Goal: Task Accomplishment & Management: Manage account settings

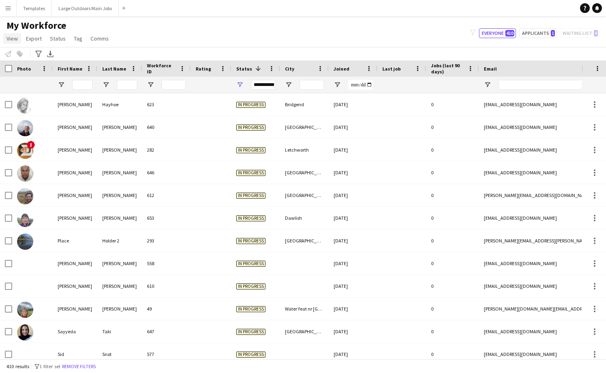
click at [10, 38] on span "View" at bounding box center [11, 38] width 11 height 7
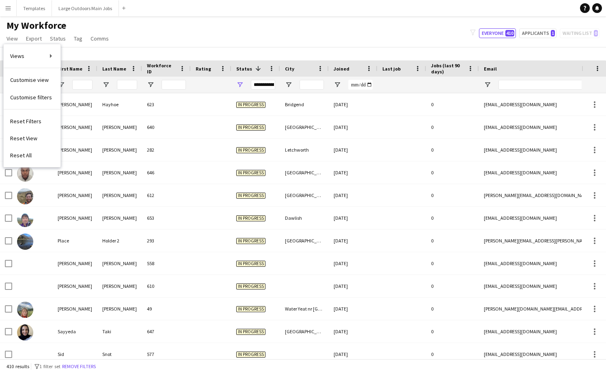
click at [12, 5] on button "Menu" at bounding box center [8, 8] width 16 height 16
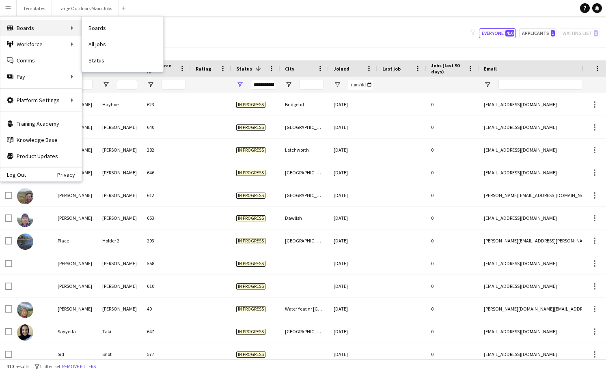
click at [11, 31] on icon "Boards" at bounding box center [10, 28] width 6 height 6
click at [99, 48] on link "My Workforce" at bounding box center [122, 44] width 81 height 16
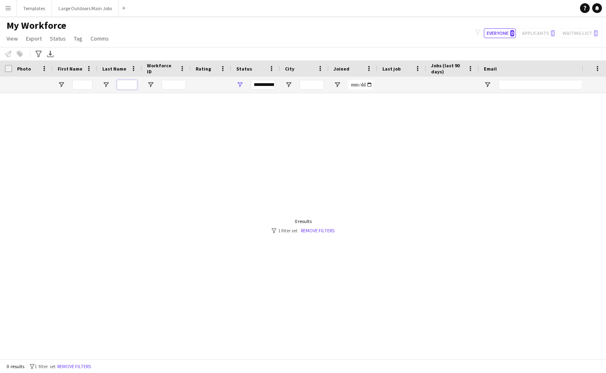
click at [127, 85] on input "Last Name Filter Input" at bounding box center [127, 85] width 20 height 10
type input "****"
type input "**********"
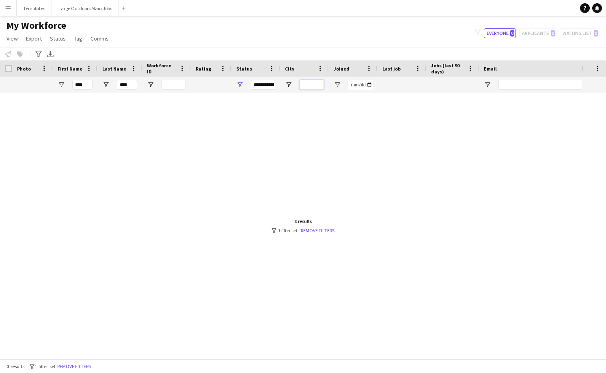
type input "**********"
click at [499, 33] on button "Everyone 0" at bounding box center [500, 33] width 32 height 10
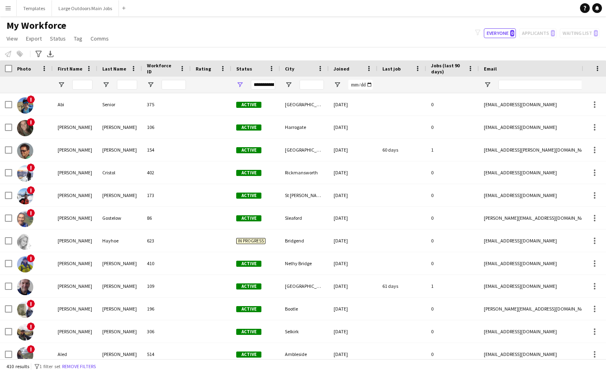
click at [77, 46] on app-page-menu "View Views Default view Check for updated first aid E list, Check not worked Fe…" at bounding box center [58, 39] width 117 height 15
click at [77, 40] on span "Tag" at bounding box center [78, 38] width 9 height 7
click at [285, 48] on div "Notify workforce Add to tag Select at least one crew to tag him or her. Advance…" at bounding box center [303, 53] width 606 height 13
click at [15, 40] on span "View" at bounding box center [11, 38] width 11 height 7
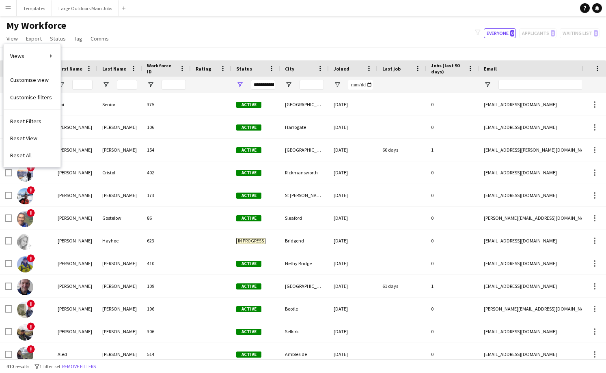
click at [164, 31] on div "My Workforce View Views Default view Check for updated first aid E list, Check …" at bounding box center [303, 33] width 606 height 28
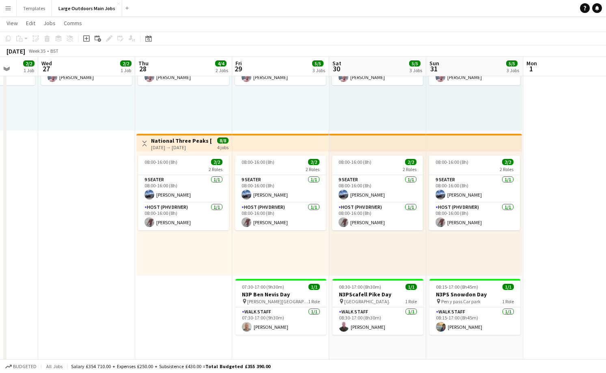
scroll to position [0, 351]
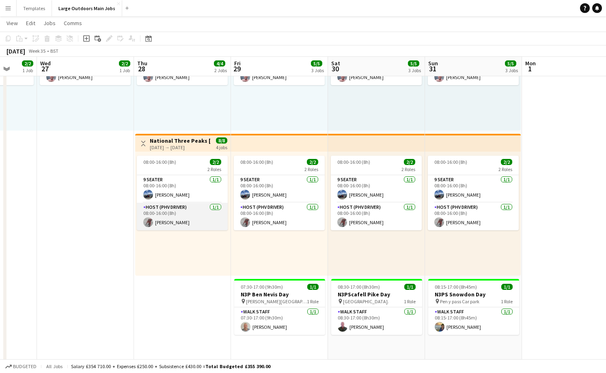
click at [164, 222] on app-card-role "Host (PHV Driver) 1/1 08:00-16:00 (8h) John Hart" at bounding box center [182, 217] width 91 height 28
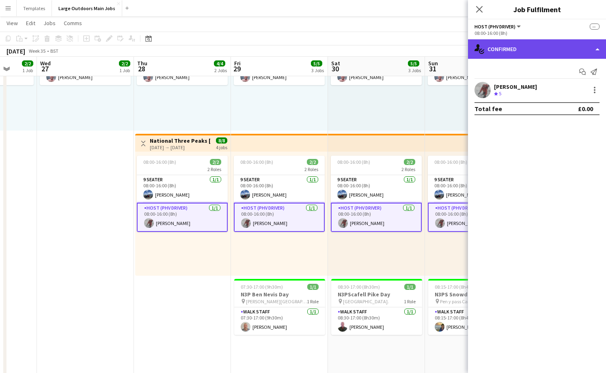
click at [573, 49] on div "single-neutral-actions-check-2 Confirmed" at bounding box center [537, 48] width 138 height 19
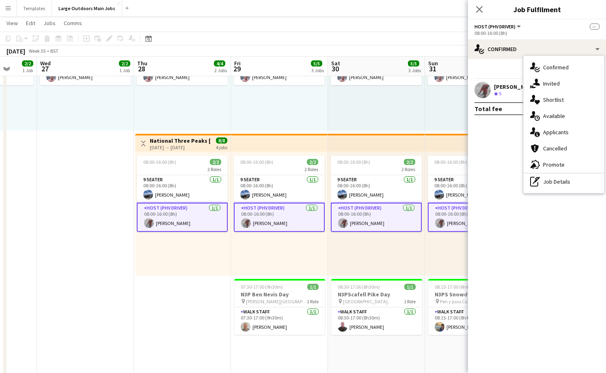
click at [498, 90] on div "Crew rating 5" at bounding box center [498, 93] width 9 height 7
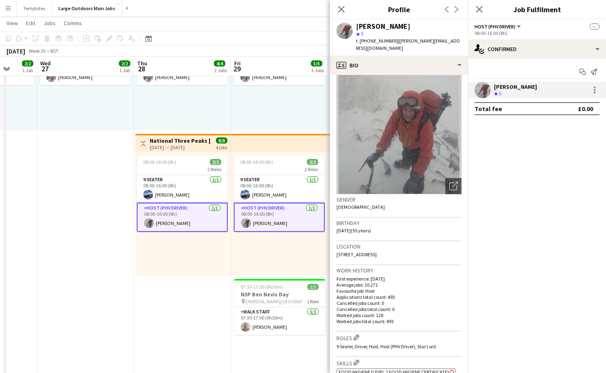
scroll to position [0, 0]
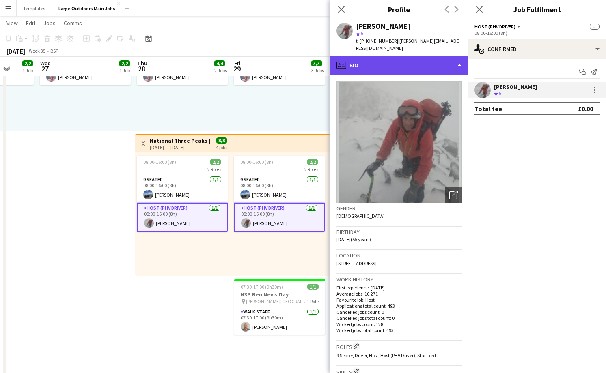
click at [439, 58] on div "profile Bio" at bounding box center [399, 65] width 138 height 19
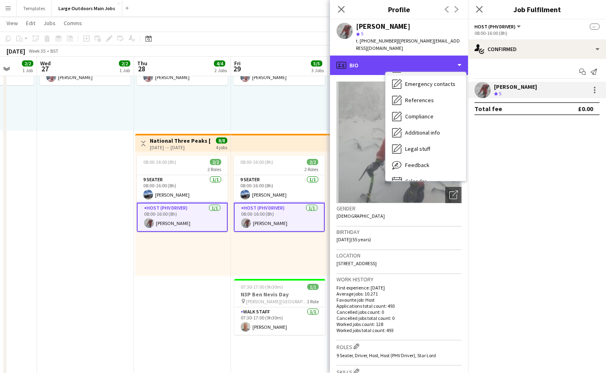
scroll to position [76, 0]
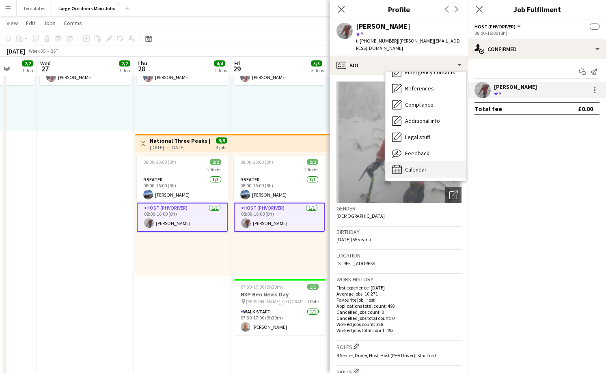
click at [417, 166] on span "Calendar" at bounding box center [416, 169] width 22 height 7
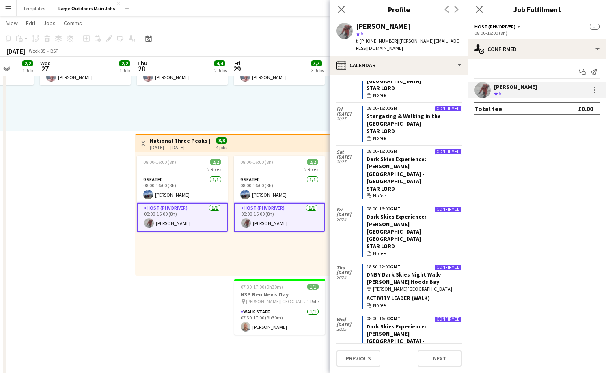
scroll to position [1139, 0]
click at [339, 9] on icon "Close pop-in" at bounding box center [341, 9] width 8 height 8
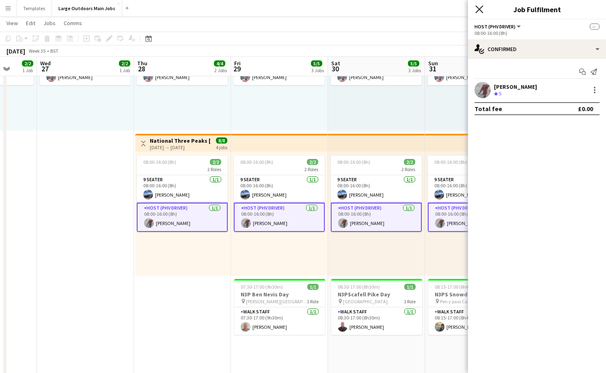
click at [479, 9] on icon at bounding box center [479, 9] width 8 height 8
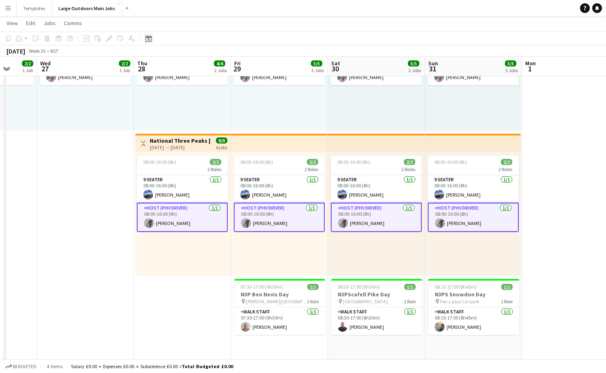
click at [148, 41] on icon "Date picker" at bounding box center [148, 38] width 6 height 6
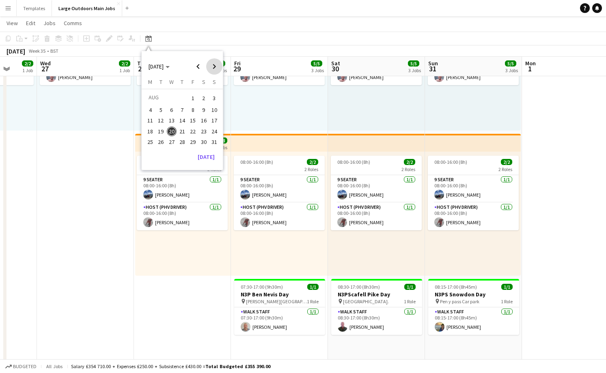
click at [214, 65] on span "Next month" at bounding box center [214, 66] width 16 height 16
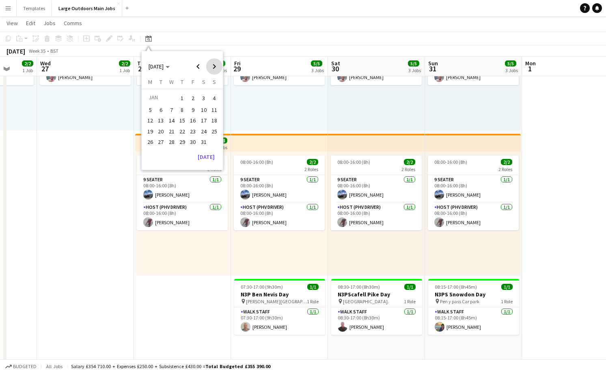
click at [214, 65] on span "Next month" at bounding box center [214, 66] width 16 height 16
click at [199, 142] on span "28" at bounding box center [204, 142] width 10 height 10
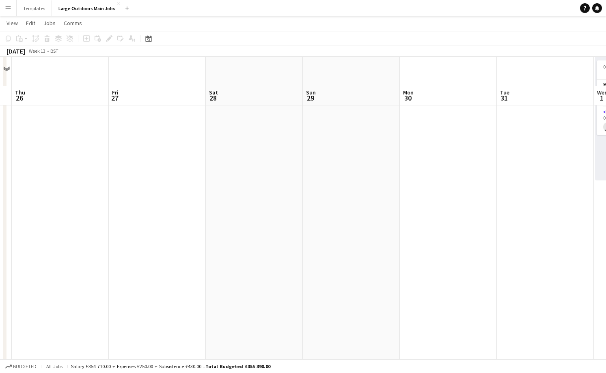
scroll to position [0, 0]
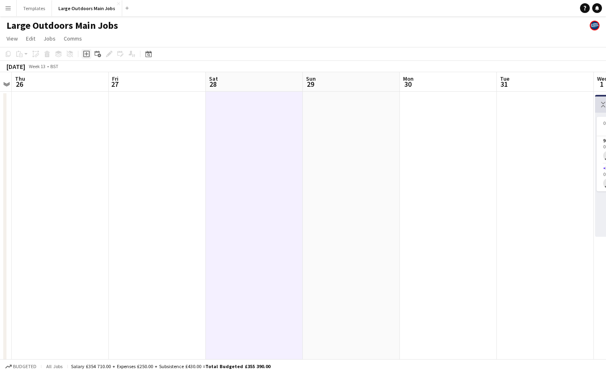
click at [90, 57] on div "Add job" at bounding box center [87, 54] width 10 height 10
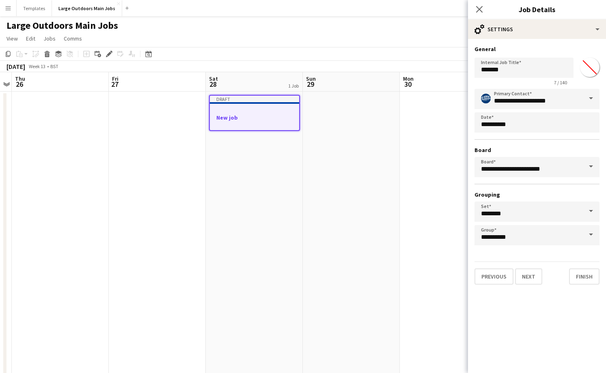
click at [215, 110] on div at bounding box center [254, 110] width 89 height 6
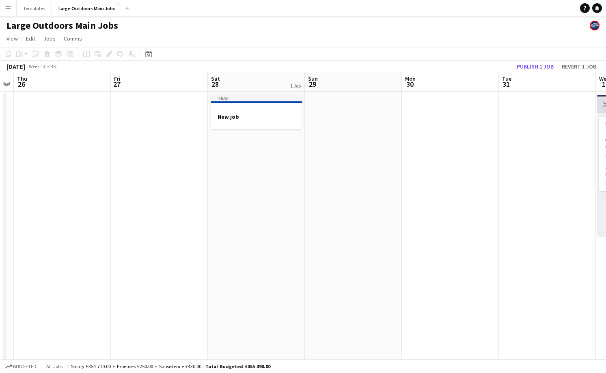
click at [237, 99] on div "Draft" at bounding box center [257, 98] width 91 height 6
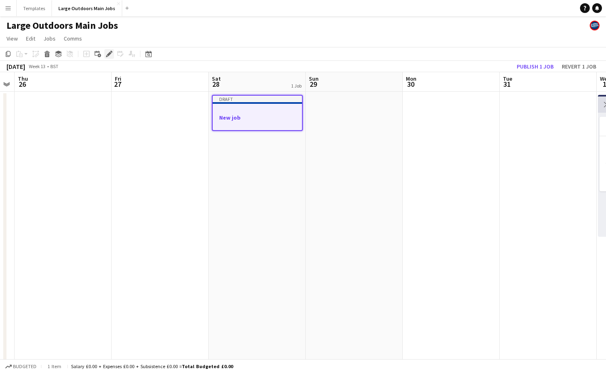
click at [110, 52] on icon at bounding box center [111, 52] width 2 height 2
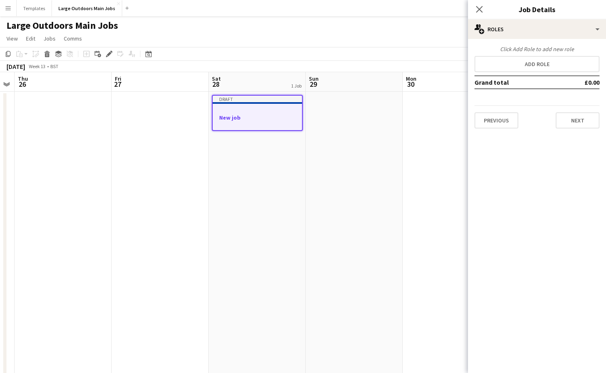
click at [268, 103] on div at bounding box center [257, 103] width 89 height 2
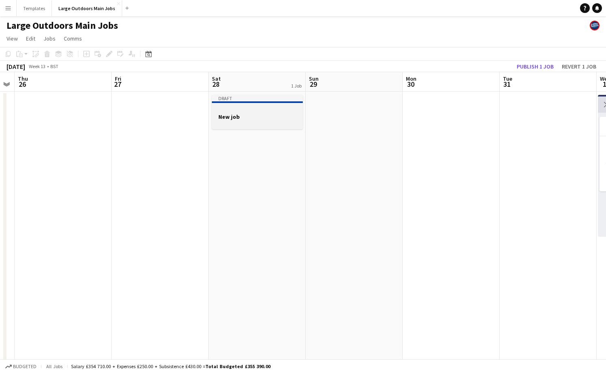
click at [271, 122] on div at bounding box center [257, 123] width 91 height 6
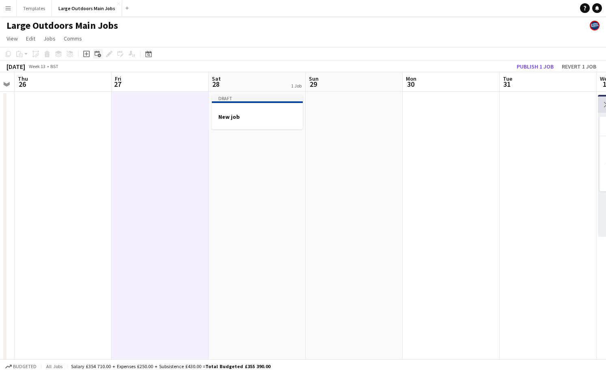
click at [98, 55] on icon at bounding box center [99, 56] width 4 height 4
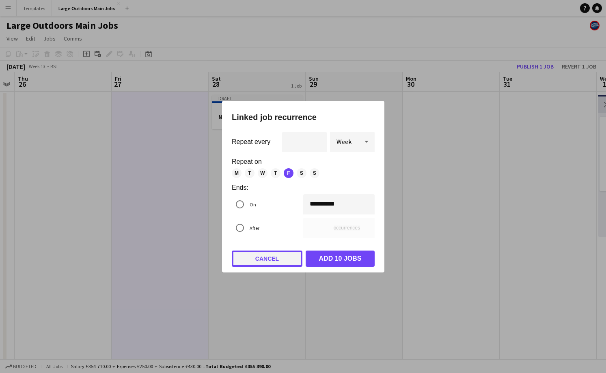
click at [280, 257] on button "Cancel" at bounding box center [267, 259] width 71 height 16
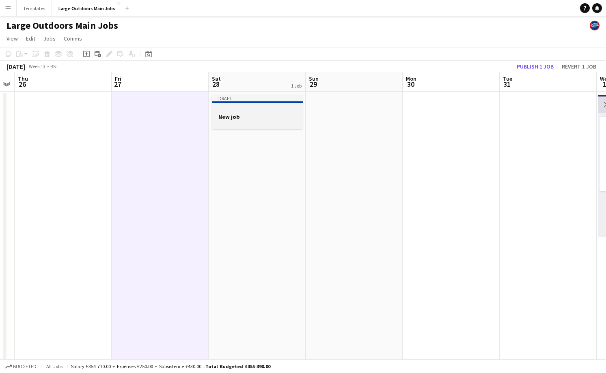
click at [260, 111] on div at bounding box center [257, 109] width 91 height 6
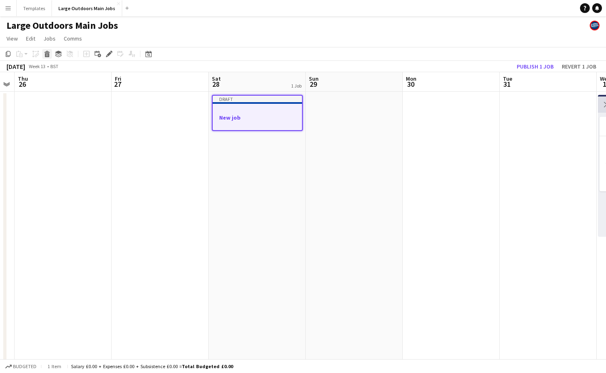
click at [46, 53] on icon at bounding box center [47, 55] width 4 height 4
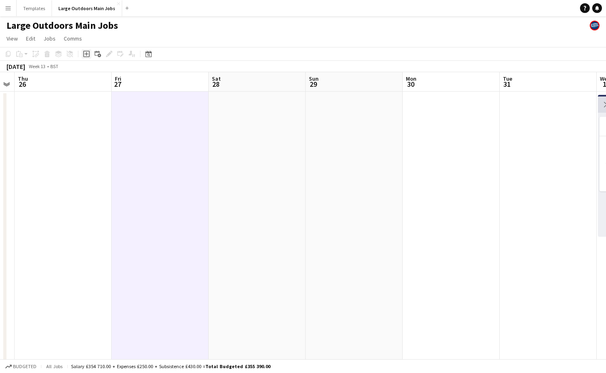
click at [88, 51] on icon "Add job" at bounding box center [86, 54] width 6 height 6
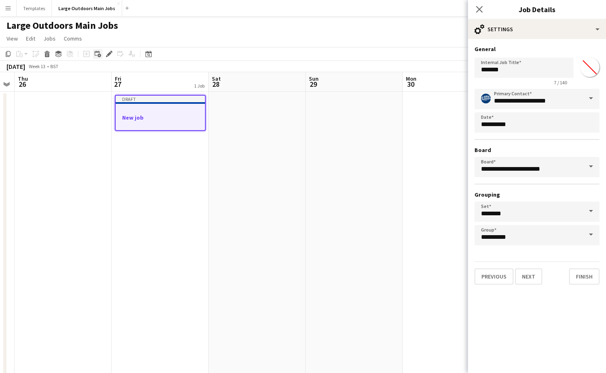
click at [97, 52] on icon at bounding box center [97, 53] width 5 height 5
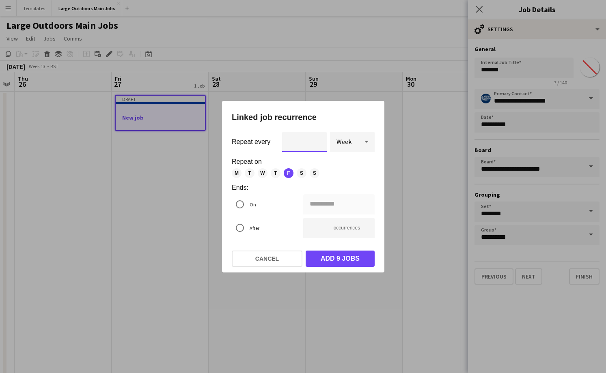
click at [315, 144] on input "*" at bounding box center [304, 142] width 45 height 20
click at [316, 136] on input "*" at bounding box center [304, 142] width 45 height 20
click at [267, 262] on button "Cancel" at bounding box center [267, 259] width 71 height 16
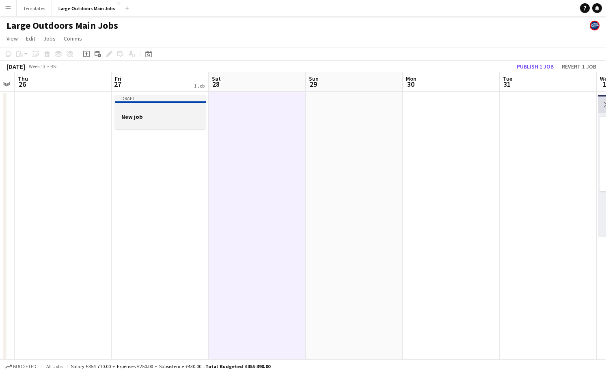
click at [191, 110] on div at bounding box center [160, 109] width 91 height 6
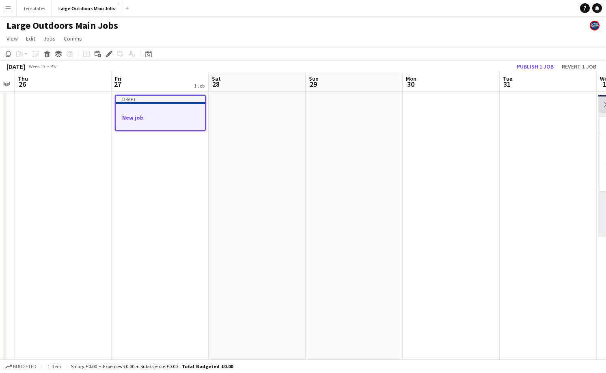
click at [182, 118] on h3 "New job" at bounding box center [160, 117] width 89 height 7
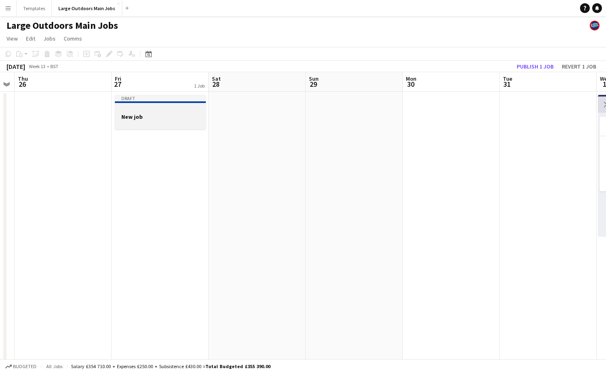
click at [182, 118] on h3 "New job" at bounding box center [160, 116] width 91 height 7
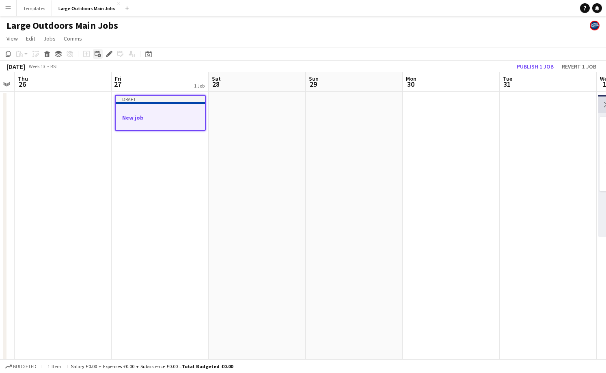
click at [100, 52] on icon "Add linked Job" at bounding box center [98, 54] width 6 height 6
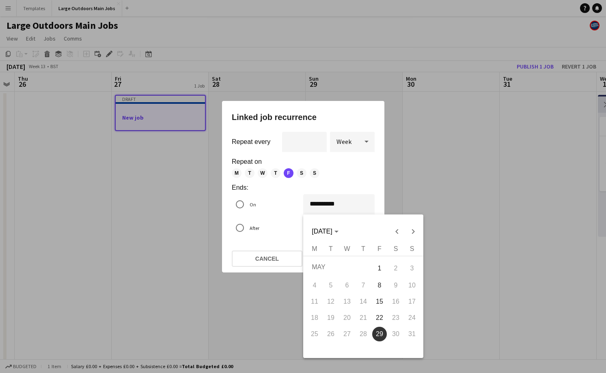
click at [322, 204] on div "**********" at bounding box center [303, 186] width 606 height 373
click at [396, 232] on span "Previous month" at bounding box center [396, 232] width 16 height 16
click at [411, 334] on span "29" at bounding box center [411, 334] width 15 height 15
click at [412, 332] on span "29" at bounding box center [411, 334] width 15 height 15
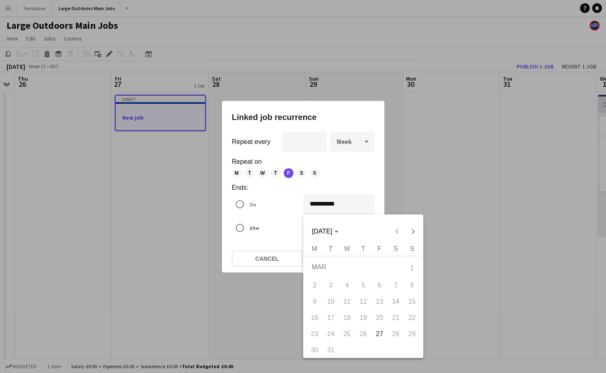
click at [411, 335] on span "29" at bounding box center [411, 334] width 15 height 15
click at [320, 203] on div at bounding box center [303, 186] width 606 height 373
click at [323, 205] on div "**********" at bounding box center [303, 186] width 606 height 373
click at [382, 333] on span "29" at bounding box center [379, 334] width 15 height 15
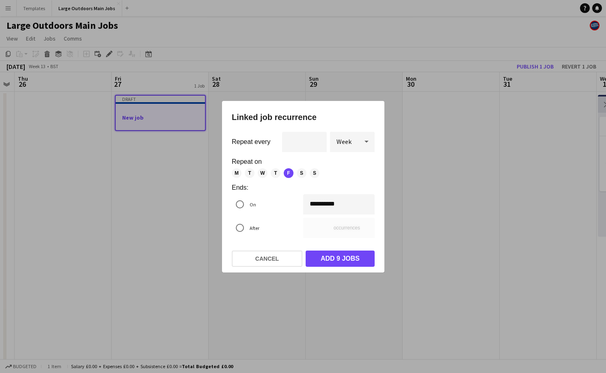
click at [300, 173] on span "S" at bounding box center [302, 173] width 10 height 10
click at [312, 174] on span "S" at bounding box center [315, 173] width 10 height 10
click at [322, 205] on div "**********" at bounding box center [303, 186] width 606 height 373
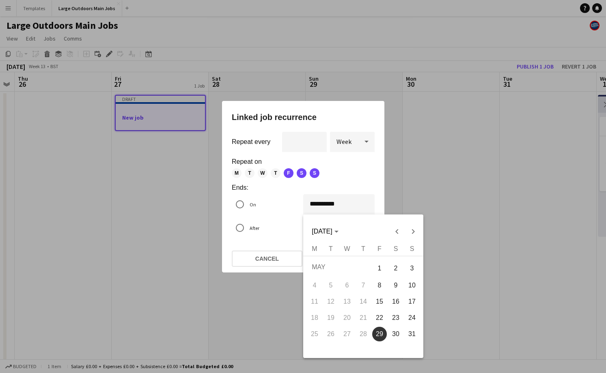
click at [323, 204] on div at bounding box center [303, 186] width 606 height 373
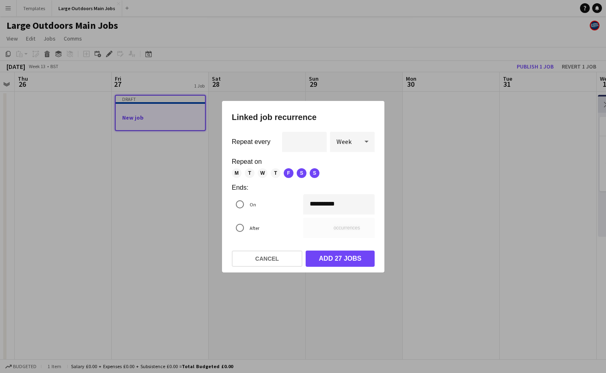
click at [322, 206] on div "**********" at bounding box center [303, 186] width 606 height 373
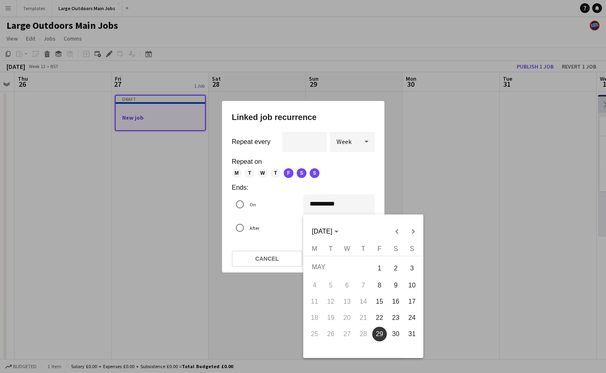
click at [323, 204] on div at bounding box center [303, 186] width 606 height 373
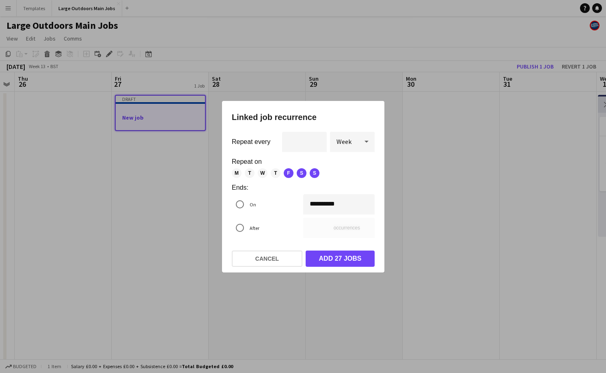
click at [323, 204] on div "**********" at bounding box center [303, 186] width 606 height 373
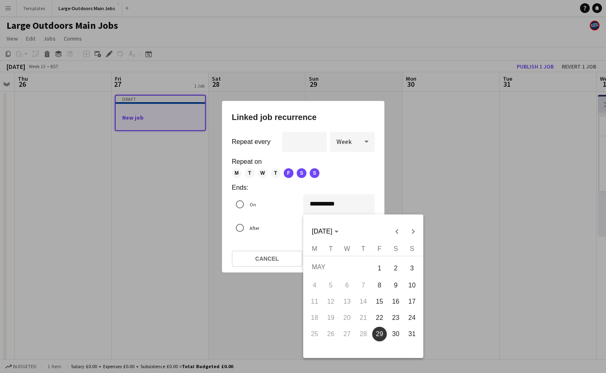
click at [251, 226] on div at bounding box center [303, 186] width 606 height 373
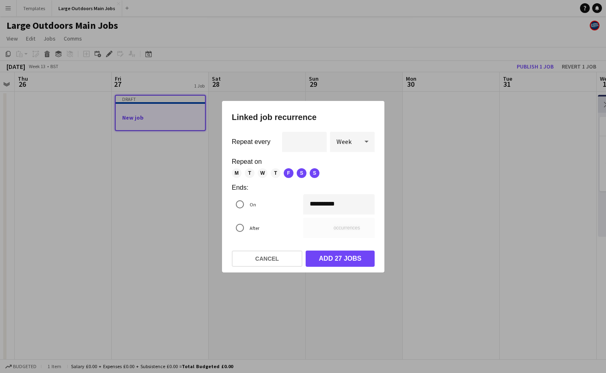
click at [323, 205] on div "**********" at bounding box center [303, 186] width 606 height 373
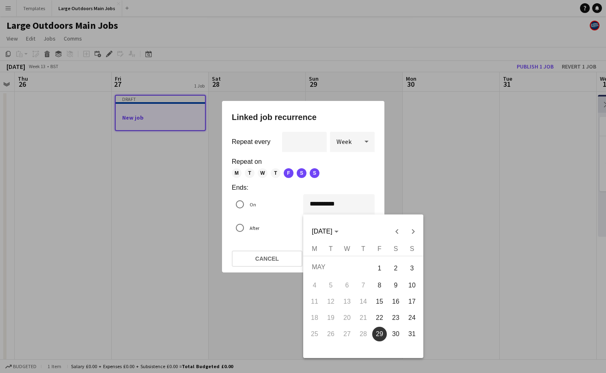
click at [395, 328] on span "30" at bounding box center [395, 334] width 15 height 15
type input "**********"
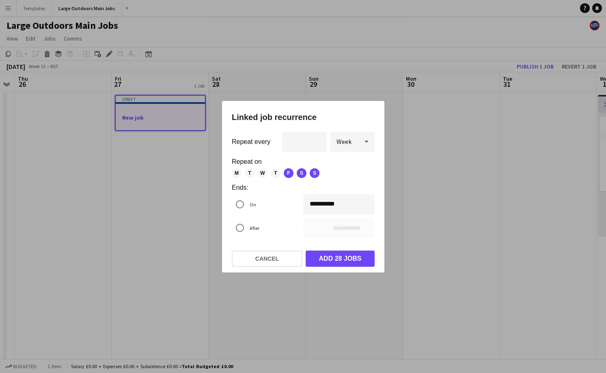
click at [313, 175] on span "S" at bounding box center [315, 173] width 10 height 10
click at [302, 173] on span "S" at bounding box center [302, 173] width 10 height 10
click at [293, 172] on span "F" at bounding box center [289, 173] width 10 height 10
click at [352, 144] on div "Week" at bounding box center [344, 141] width 28 height 19
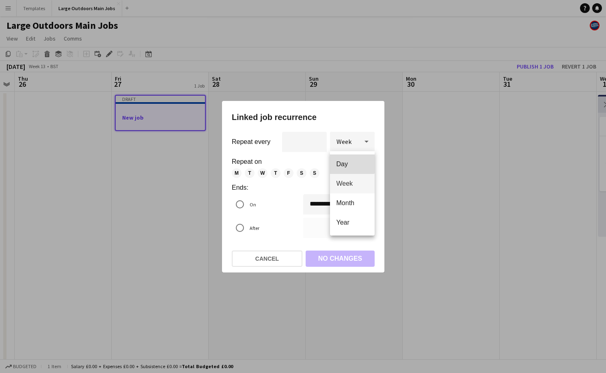
click at [347, 159] on mat-option "Day" at bounding box center [352, 164] width 45 height 19
type input "**"
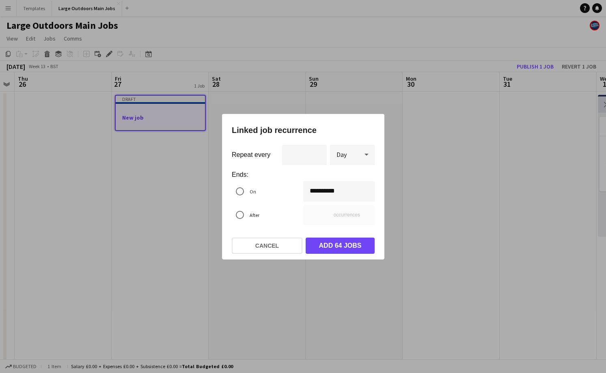
click at [321, 191] on div "**********" at bounding box center [303, 186] width 606 height 373
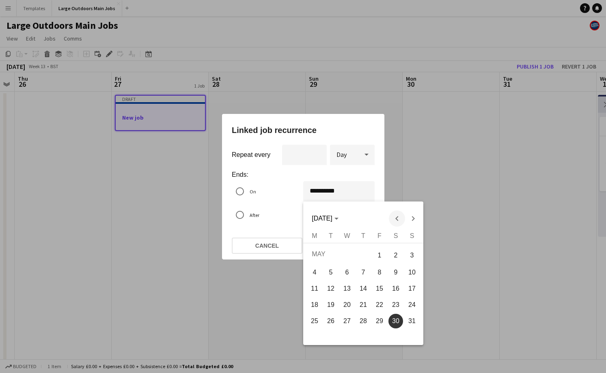
click at [394, 222] on span "Previous month" at bounding box center [396, 219] width 16 height 16
click at [407, 326] on span "29" at bounding box center [411, 321] width 15 height 15
type input "**********"
type input "*"
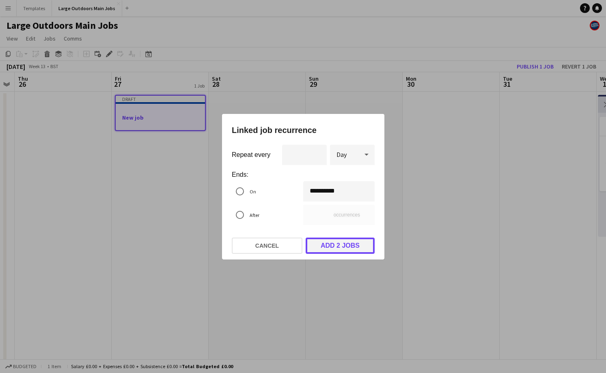
click at [344, 246] on button "Add 2 jobs" at bounding box center [339, 246] width 69 height 16
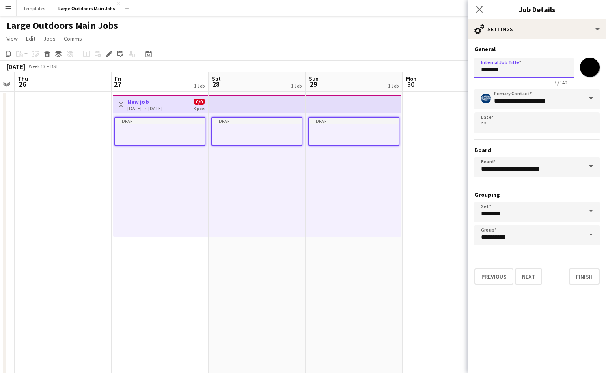
click at [503, 73] on input "*******" at bounding box center [523, 68] width 99 height 20
drag, startPoint x: 504, startPoint y: 72, endPoint x: 449, endPoint y: 65, distance: 55.3
type input "**********"
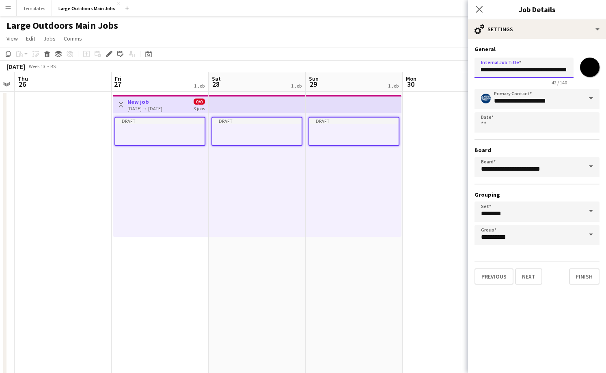
scroll to position [0, 35]
click button "Next" at bounding box center [528, 277] width 27 height 16
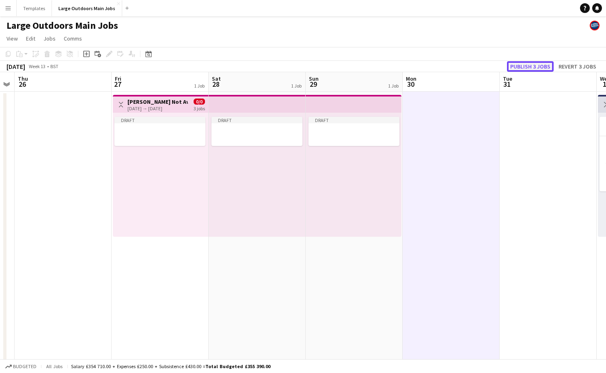
click at [542, 67] on button "Publish 3 jobs" at bounding box center [530, 66] width 47 height 11
click at [147, 106] on div "27-03-2026 → 29-03-2026" at bounding box center [157, 108] width 60 height 6
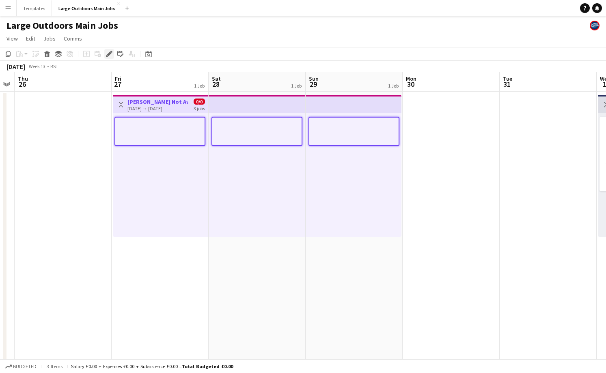
click at [110, 54] on icon at bounding box center [109, 54] width 4 height 4
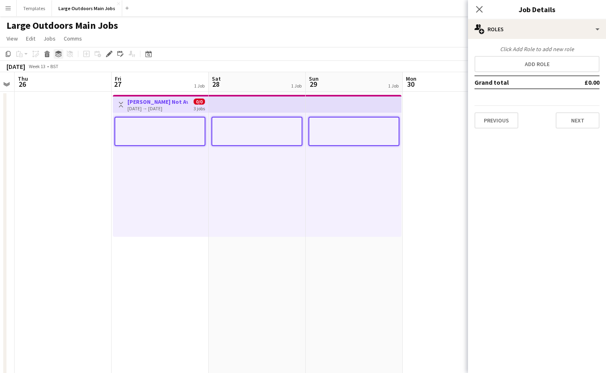
click at [60, 54] on icon "Group" at bounding box center [58, 54] width 6 height 6
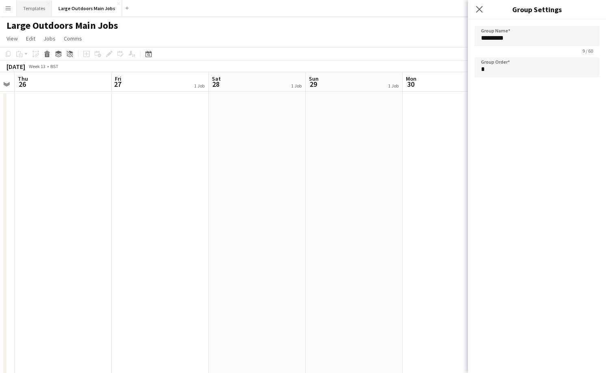
click at [39, 10] on button "Templates Close" at bounding box center [34, 8] width 35 height 16
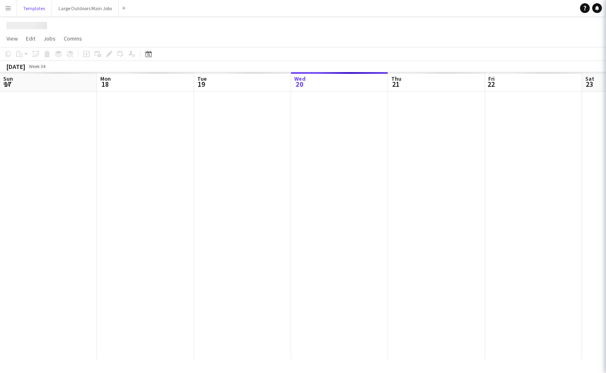
scroll to position [0, 194]
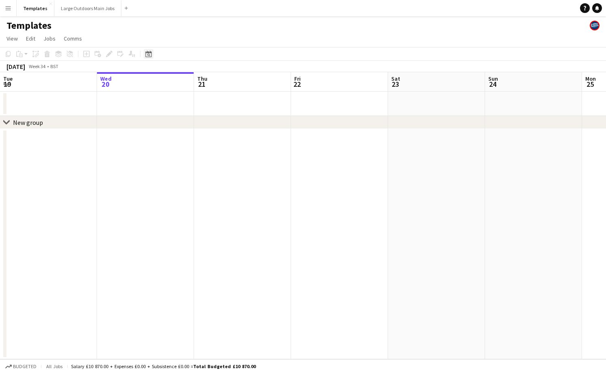
click at [149, 56] on icon "Date picker" at bounding box center [148, 54] width 6 height 6
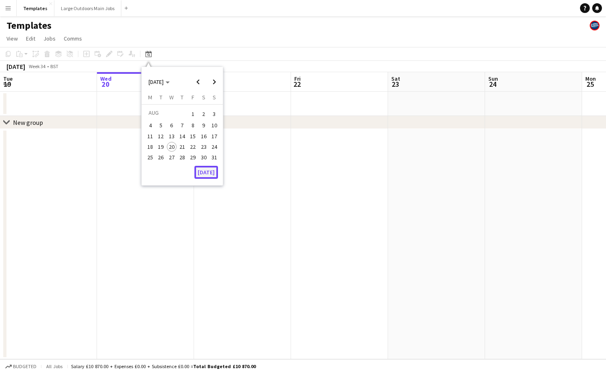
click at [208, 167] on button "Today" at bounding box center [206, 172] width 24 height 13
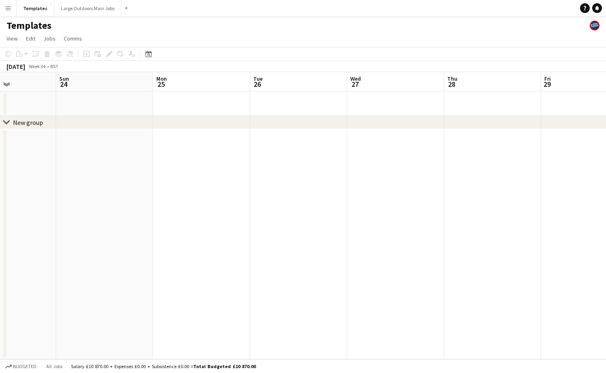
scroll to position [0, 255]
click at [90, 4] on button "Large Outdoors Main Jobs Close" at bounding box center [87, 8] width 67 height 16
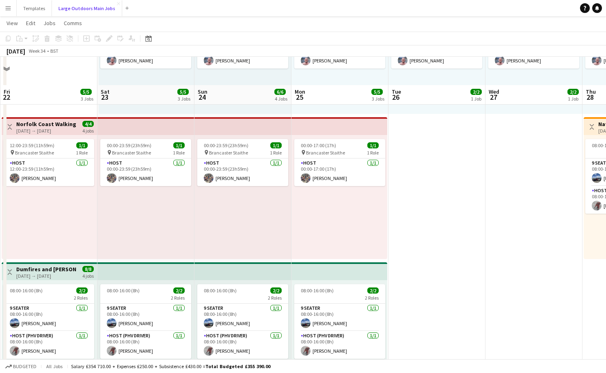
scroll to position [180, 0]
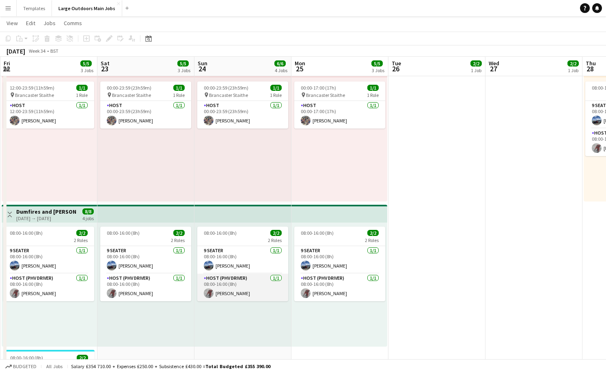
click at [228, 290] on app-card-role "Host (PHV Driver) 1/1 08:00-16:00 (8h) John Hart" at bounding box center [242, 288] width 91 height 28
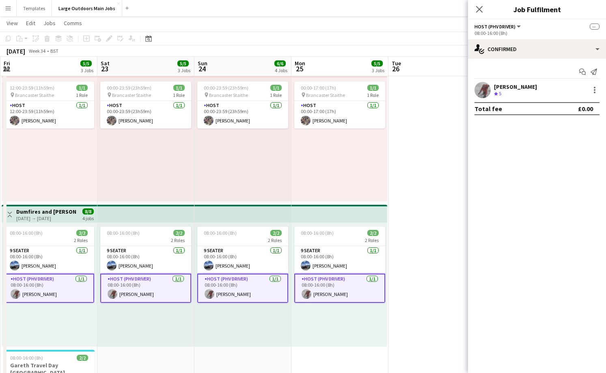
click at [515, 94] on div "Crew rating 5" at bounding box center [515, 93] width 43 height 7
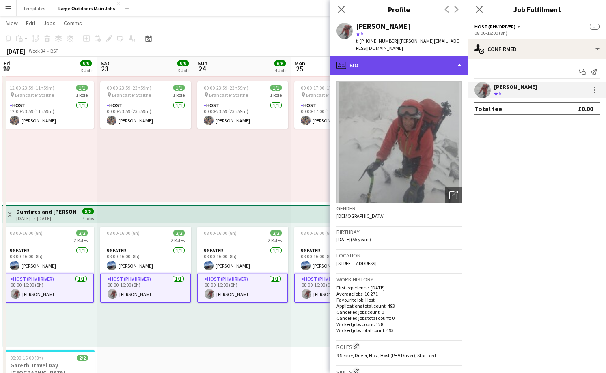
click at [429, 57] on div "profile Bio" at bounding box center [399, 65] width 138 height 19
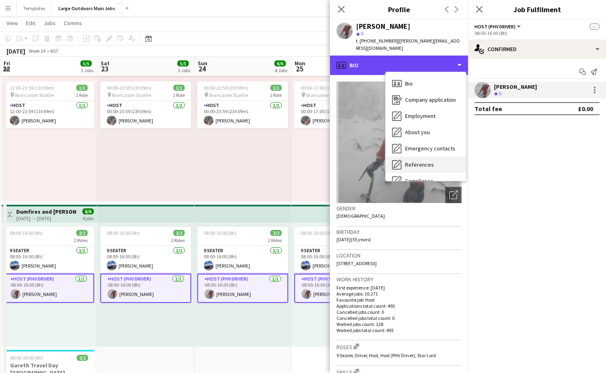
scroll to position [76, 0]
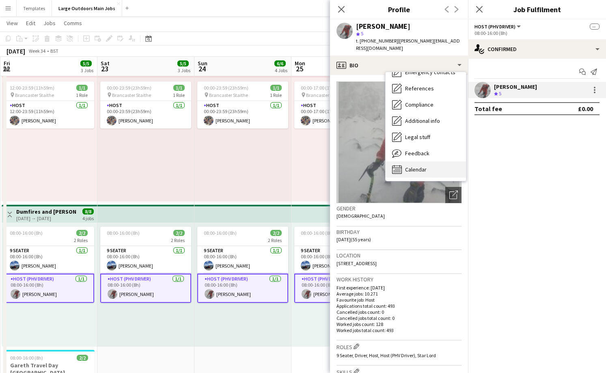
click at [412, 166] on span "Calendar" at bounding box center [416, 169] width 22 height 7
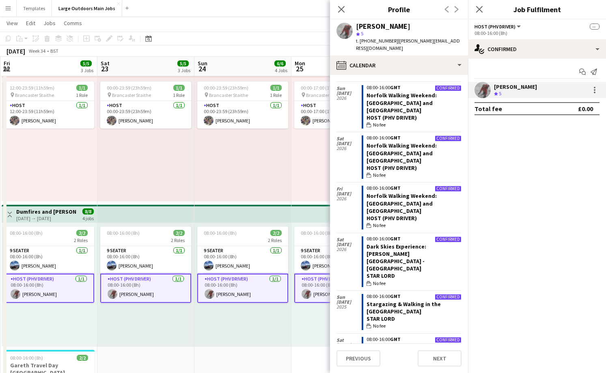
scroll to position [859, 0]
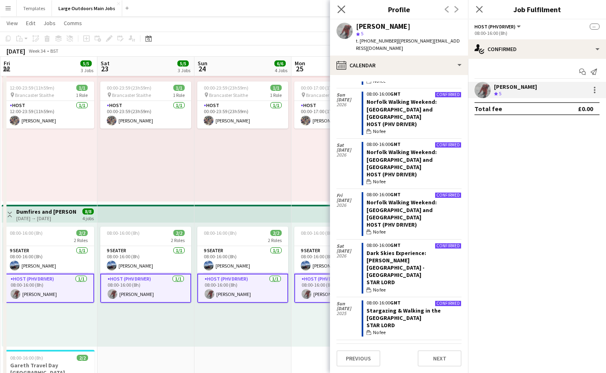
click at [340, 4] on app-icon "Close pop-in" at bounding box center [342, 10] width 12 height 12
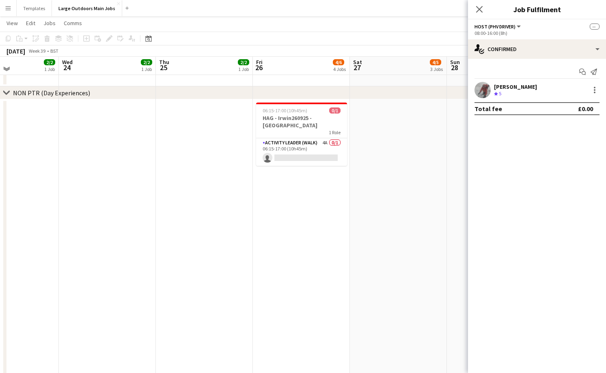
scroll to position [587, 0]
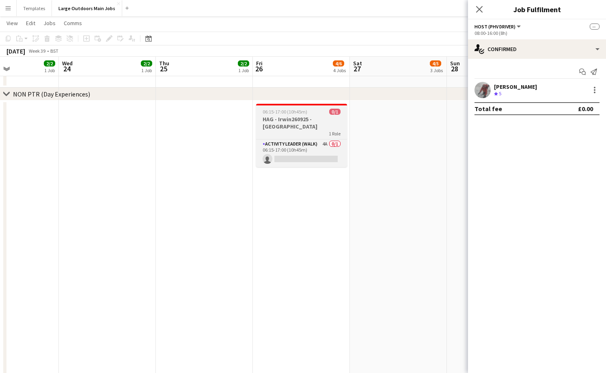
click at [309, 116] on h3 "HAG - Irwin260925 - Yorkshire Three Peaks" at bounding box center [301, 123] width 91 height 15
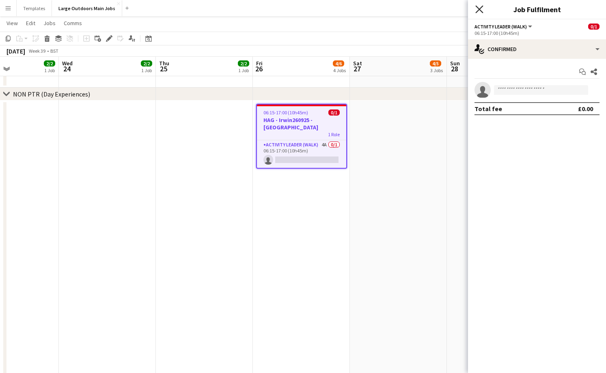
click at [480, 10] on icon at bounding box center [479, 9] width 8 height 8
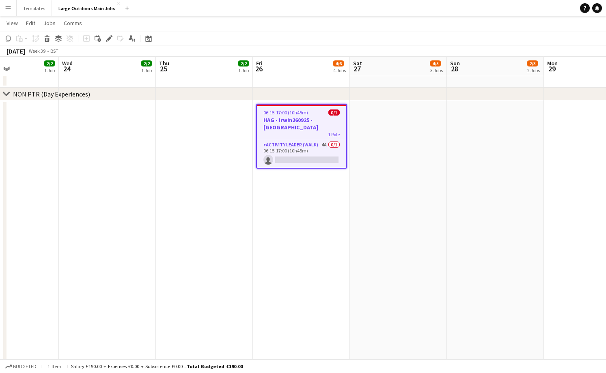
click at [318, 126] on h3 "HAG - Irwin260925 - Yorkshire Three Peaks" at bounding box center [301, 123] width 89 height 15
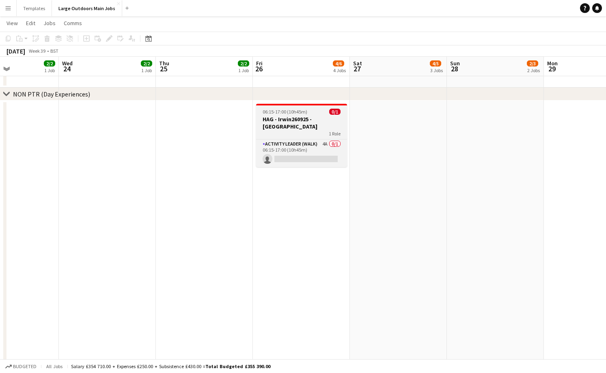
click at [299, 121] on h3 "HAG - Irwin260925 - Yorkshire Three Peaks" at bounding box center [301, 123] width 91 height 15
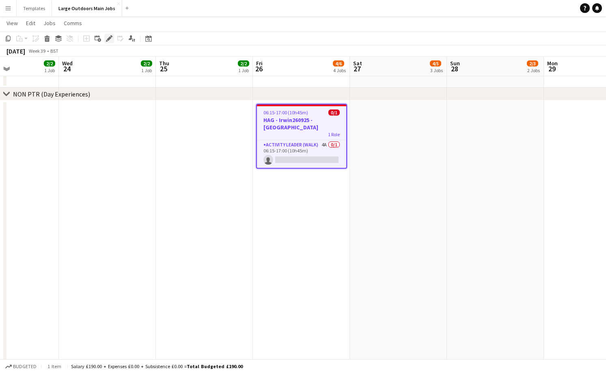
click at [110, 39] on icon "Edit" at bounding box center [109, 38] width 6 height 6
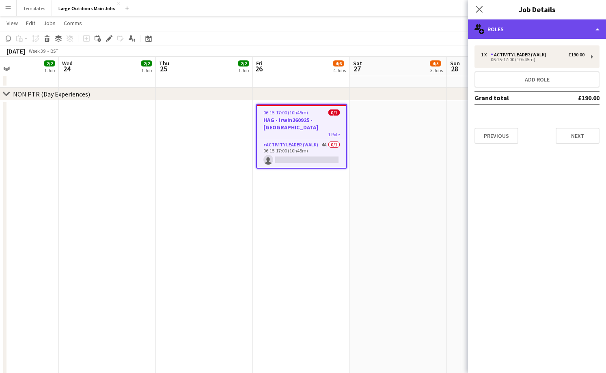
click at [591, 25] on div "multiple-users-add Roles" at bounding box center [537, 28] width 138 height 19
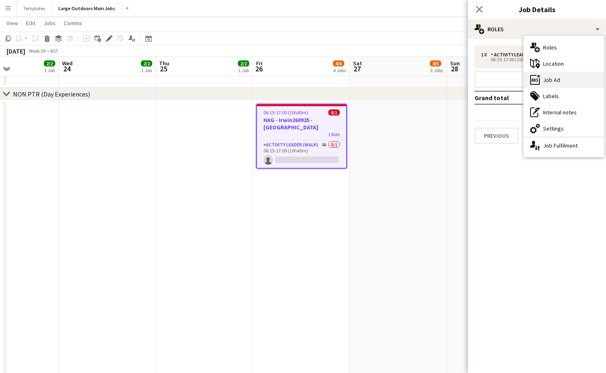
click at [582, 74] on div "ads-window Job Ad" at bounding box center [563, 80] width 80 height 16
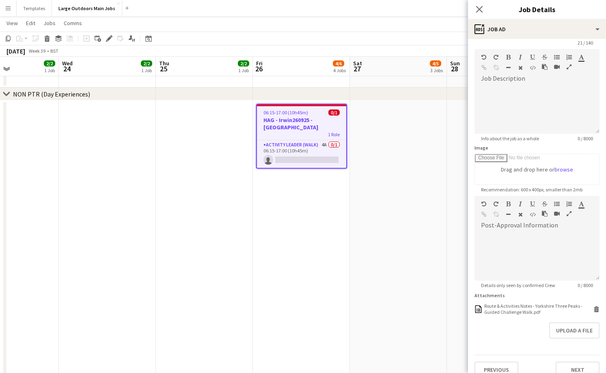
scroll to position [39, 0]
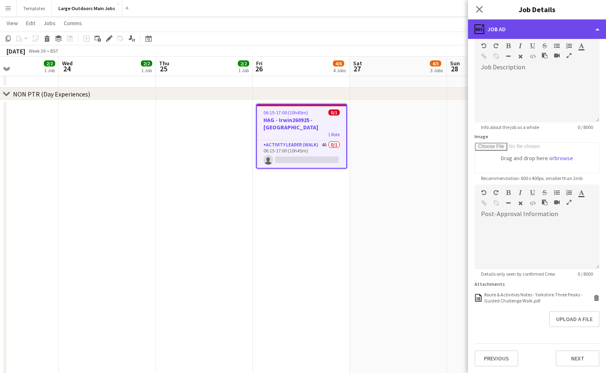
click at [594, 24] on div "ads-window Job Ad" at bounding box center [537, 28] width 138 height 19
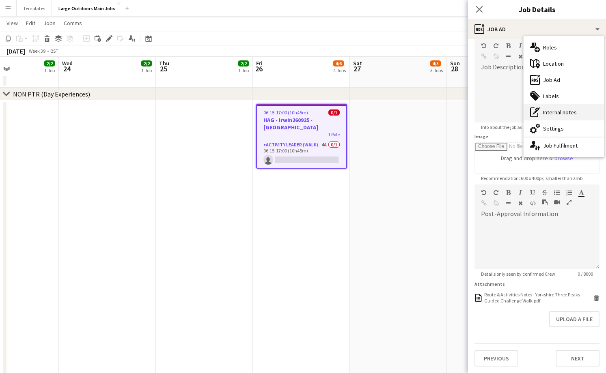
click at [577, 116] on div "pen-write Internal notes" at bounding box center [563, 112] width 80 height 16
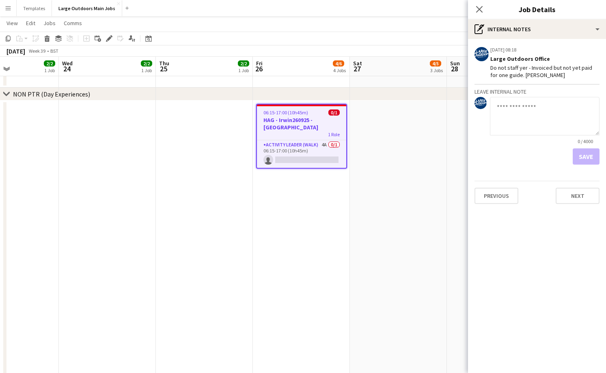
click at [319, 249] on app-date-cell "06:15-17:00 (10h45m) 0/1 HAG - Irwin260925 - Yorkshire Three Peaks 1 Role Activ…" at bounding box center [301, 271] width 97 height 341
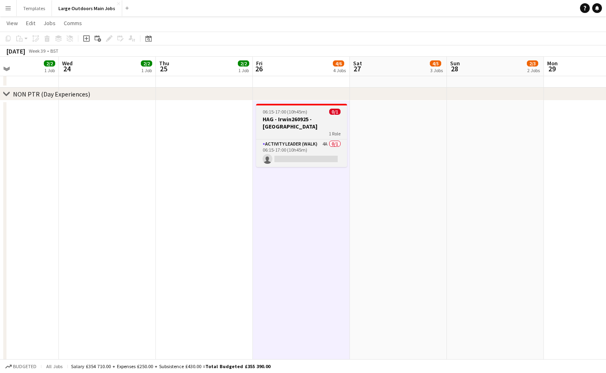
click at [306, 130] on div "1 Role" at bounding box center [301, 133] width 91 height 6
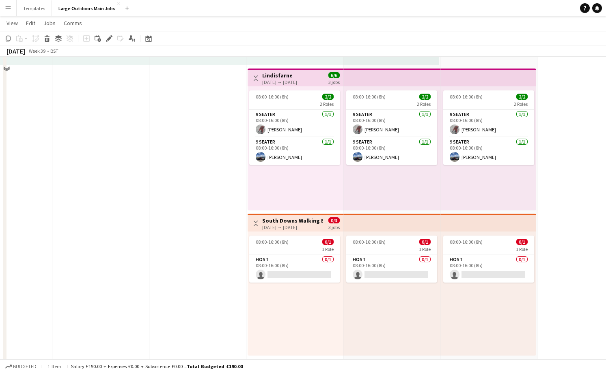
scroll to position [182, 0]
